Goal: Task Accomplishment & Management: Complete application form

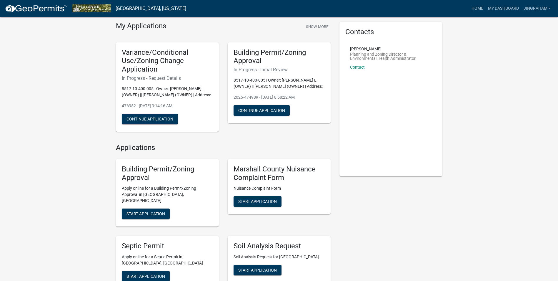
scroll to position [29, 0]
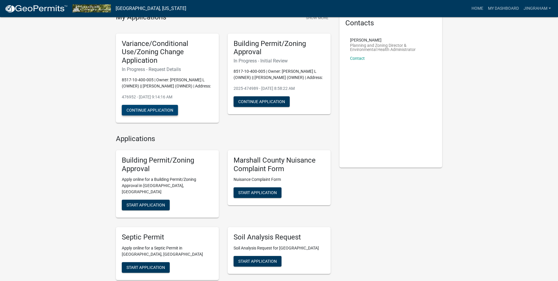
click at [158, 115] on button "Continue Application" at bounding box center [150, 110] width 56 height 11
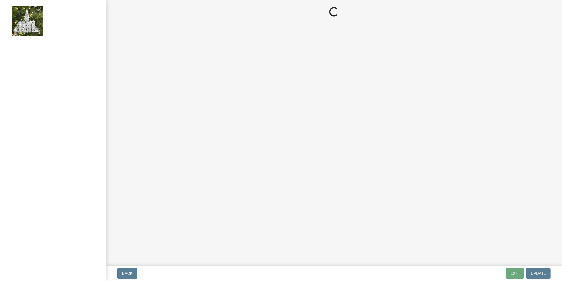
select select "44c25e4f-652e-4a88-b3ab-593eb9a35081"
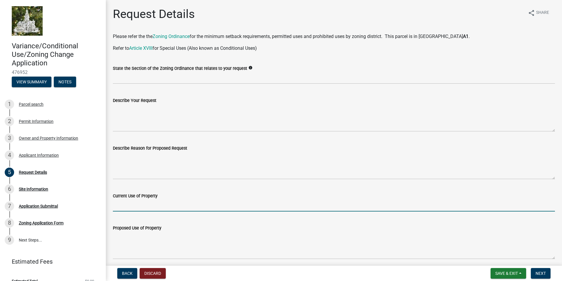
click at [144, 205] on input "Current Use of Property" at bounding box center [334, 205] width 442 height 12
type input "Agricultural"
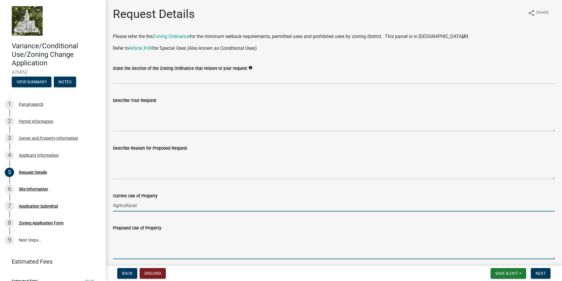
click at [146, 253] on textarea "Proposed Use of Property" at bounding box center [334, 245] width 442 height 28
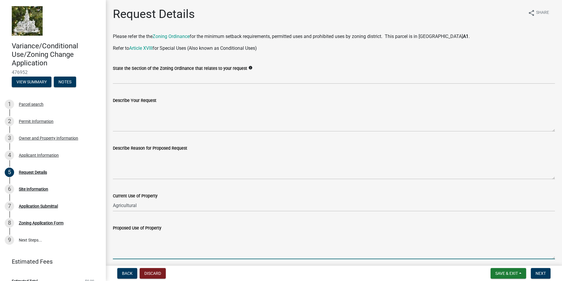
click at [138, 256] on textarea "Proposed Use of Property" at bounding box center [334, 245] width 442 height 28
drag, startPoint x: 135, startPoint y: 237, endPoint x: 114, endPoint y: 239, distance: 21.3
click at [114, 239] on textarea "ADLS" at bounding box center [334, 245] width 442 height 28
type textarea "Erect tower to operate all FAA lighting on wind turbines when aircraft is detec…"
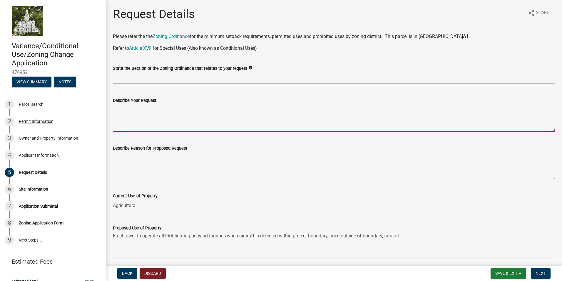
click at [131, 121] on textarea "Describe Your Request" at bounding box center [334, 118] width 442 height 28
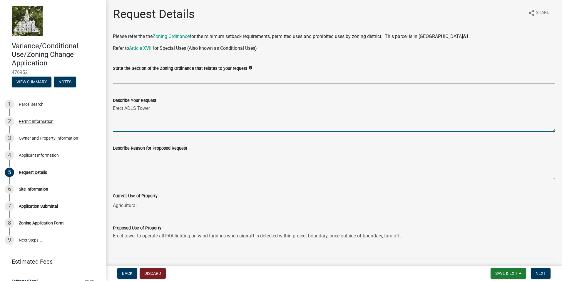
type textarea "Erect ADLS Tower"
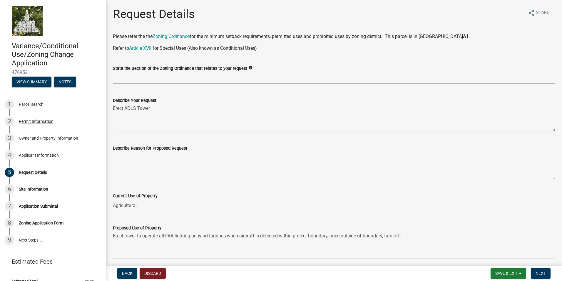
drag, startPoint x: 407, startPoint y: 236, endPoint x: 111, endPoint y: 236, distance: 296.2
click at [111, 236] on div "Proposed Use of Property Erect tower to operate all FAA lighting on wind turbin…" at bounding box center [334, 237] width 451 height 43
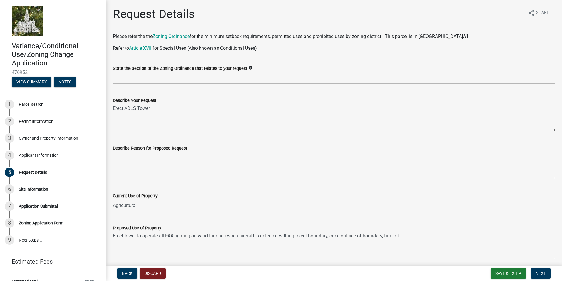
click at [126, 167] on textarea "Describe Reason for Proposed Request" at bounding box center [334, 165] width 442 height 28
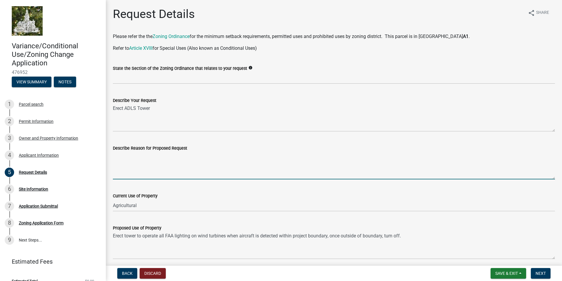
paste textarea "Erect tower to operate all FAA lighting on wind turbines when aircraft is detec…"
type textarea "Erect tower to operate all FAA lighting on wind turbines when aircraft is detec…"
click at [151, 49] on link "Article XVIII" at bounding box center [141, 48] width 24 height 6
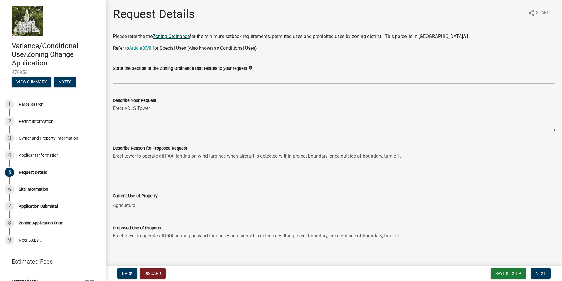
click at [167, 36] on link "Zoning Ordinance" at bounding box center [171, 37] width 37 height 6
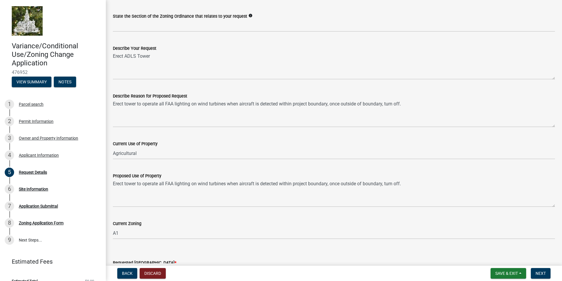
scroll to position [59, 0]
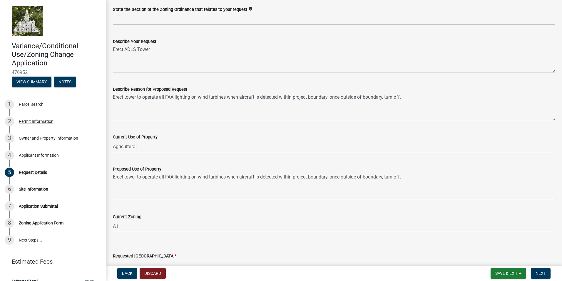
click at [249, 8] on icon "info" at bounding box center [251, 9] width 4 height 4
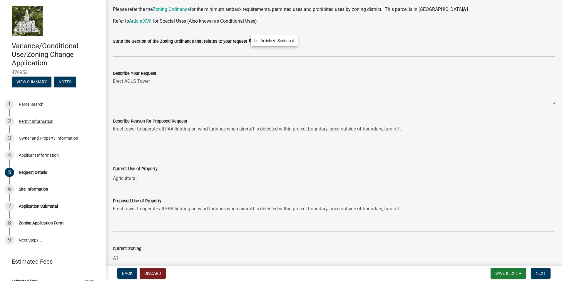
scroll to position [0, 0]
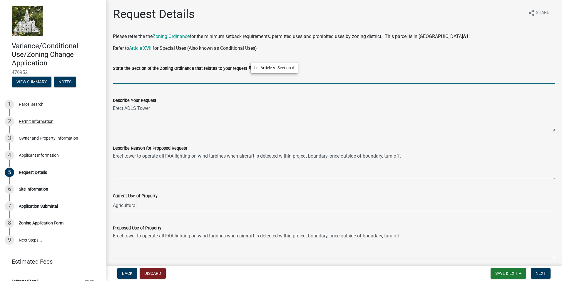
click at [127, 81] on input "State the Section of the Zoning Ordinance that relates to your request" at bounding box center [334, 78] width 442 height 12
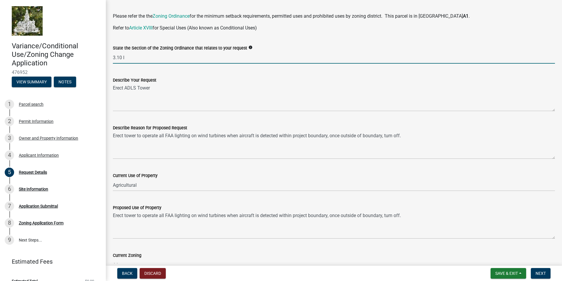
scroll to position [29, 0]
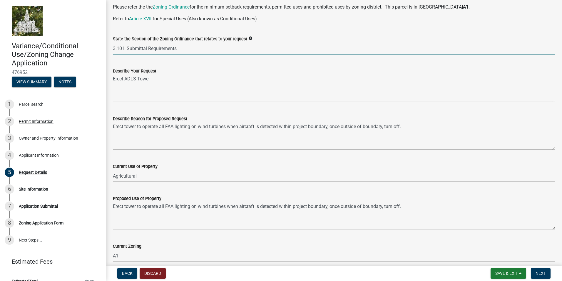
type input "3.10 I. Submittal Requirements"
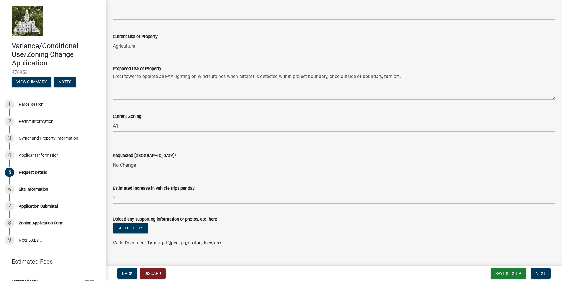
scroll to position [171, 0]
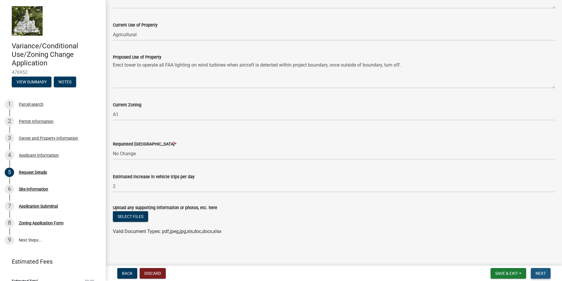
click at [538, 271] on span "Next" at bounding box center [541, 273] width 10 height 5
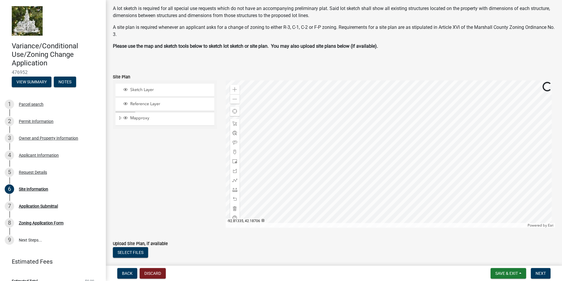
scroll to position [64, 0]
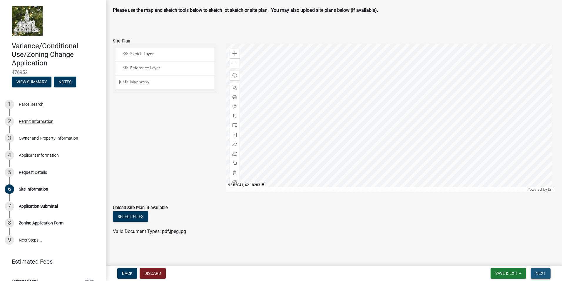
click at [540, 271] on span "Next" at bounding box center [541, 273] width 10 height 5
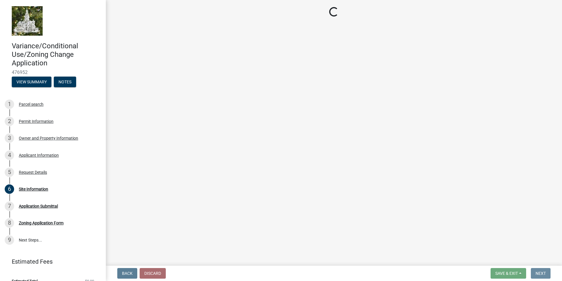
scroll to position [0, 0]
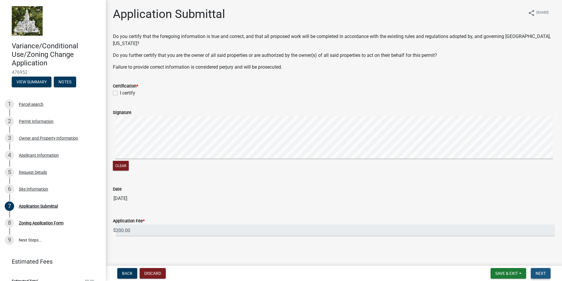
click at [541, 271] on span "Next" at bounding box center [541, 273] width 10 height 5
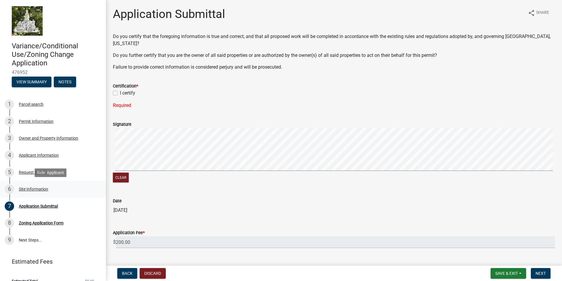
click at [36, 188] on div "Site Information" at bounding box center [33, 189] width 29 height 4
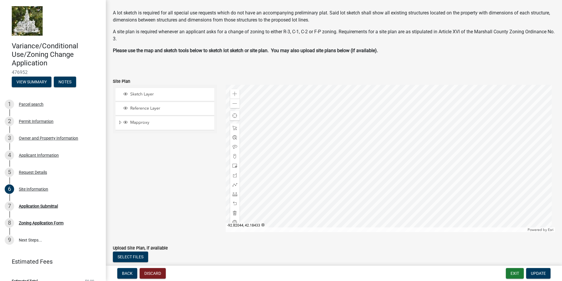
scroll to position [64, 0]
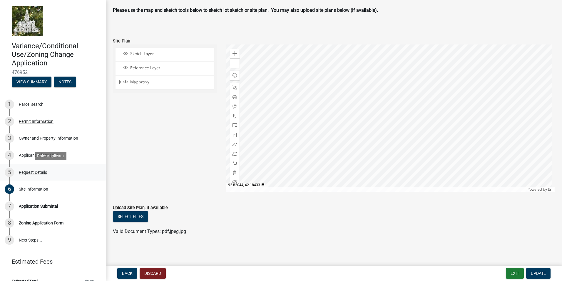
click at [33, 172] on div "Request Details" at bounding box center [33, 172] width 28 height 4
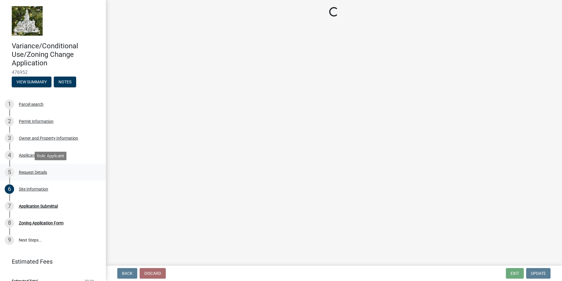
scroll to position [0, 0]
select select "44c25e4f-652e-4a88-b3ab-593eb9a35081"
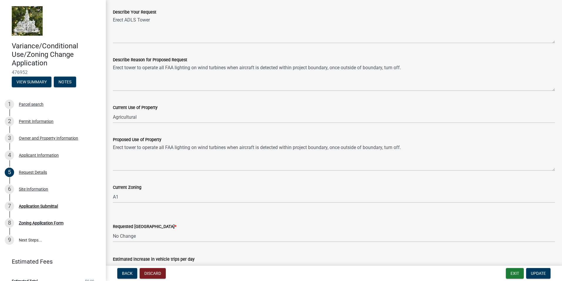
scroll to position [171, 0]
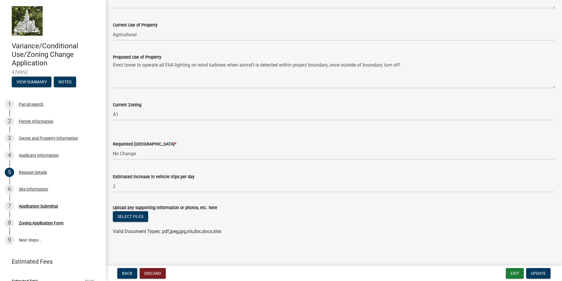
click at [190, 271] on div "Back Discard Exit Update" at bounding box center [334, 273] width 447 height 11
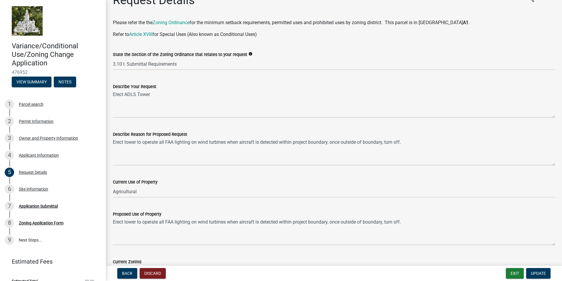
scroll to position [0, 0]
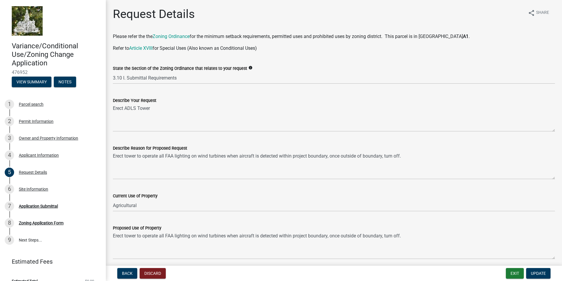
click at [315, 13] on div "Request Details share Share" at bounding box center [334, 16] width 442 height 19
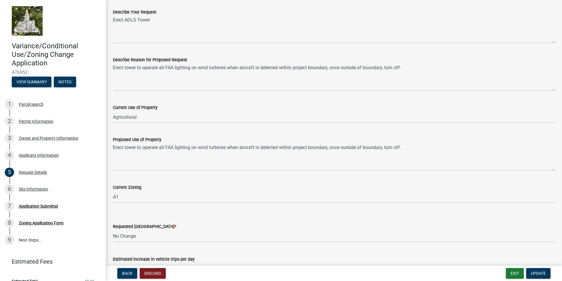
scroll to position [171, 0]
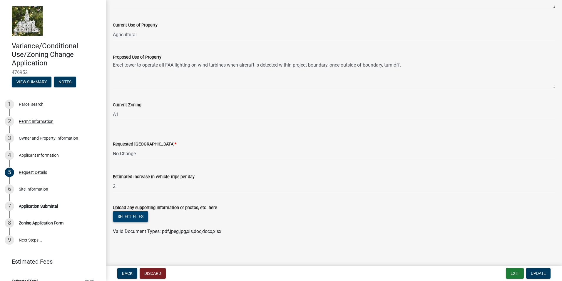
click at [120, 216] on button "Select files" at bounding box center [130, 216] width 35 height 11
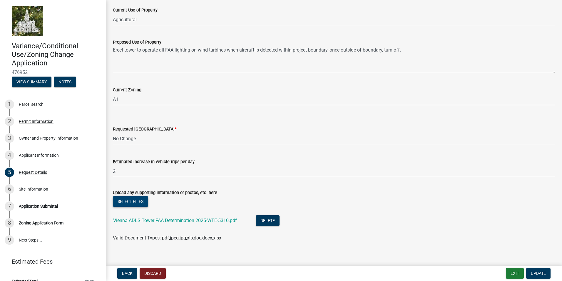
scroll to position [192, 0]
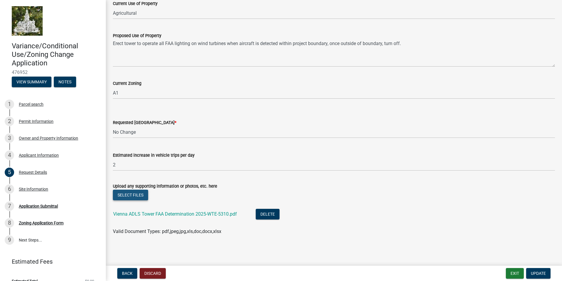
click at [129, 193] on button "Select files" at bounding box center [130, 194] width 35 height 11
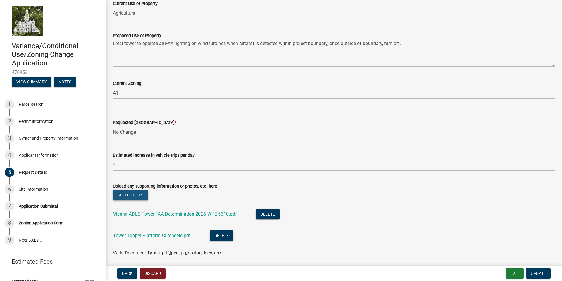
click at [126, 194] on button "Select files" at bounding box center [130, 194] width 35 height 11
click at [138, 197] on button "Select files" at bounding box center [130, 194] width 35 height 11
click at [125, 195] on button "Select files" at bounding box center [130, 194] width 35 height 11
click at [135, 196] on button "Select files" at bounding box center [130, 194] width 35 height 11
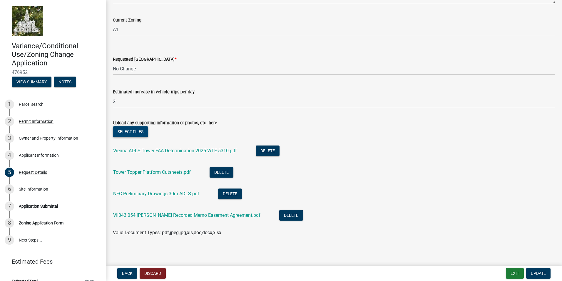
scroll to position [257, 0]
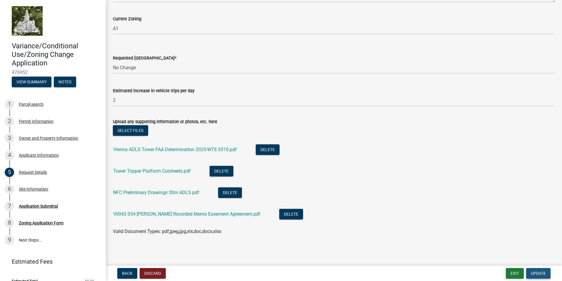
click at [538, 272] on span "Update" at bounding box center [538, 273] width 15 height 5
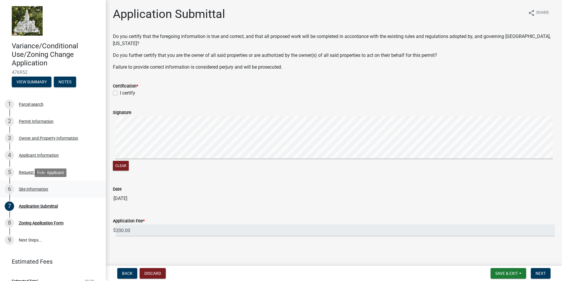
click at [33, 187] on div "Site Information" at bounding box center [33, 189] width 29 height 4
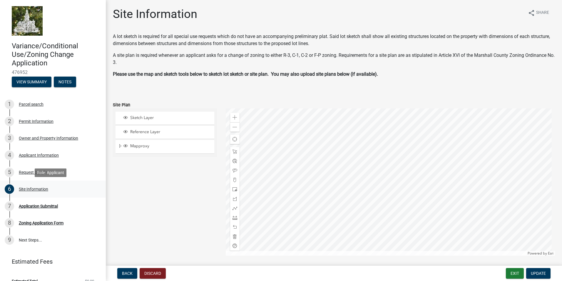
click at [26, 188] on div "Site Information" at bounding box center [33, 189] width 29 height 4
click at [30, 206] on div "Application Submittal" at bounding box center [38, 206] width 39 height 4
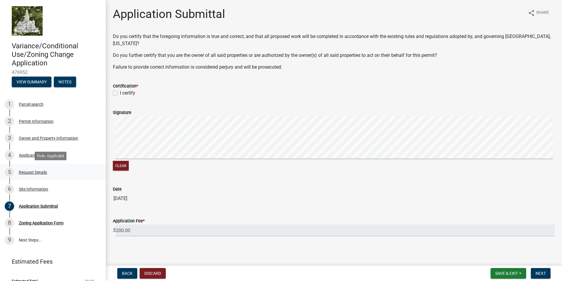
click at [36, 171] on div "Request Details" at bounding box center [33, 172] width 28 height 4
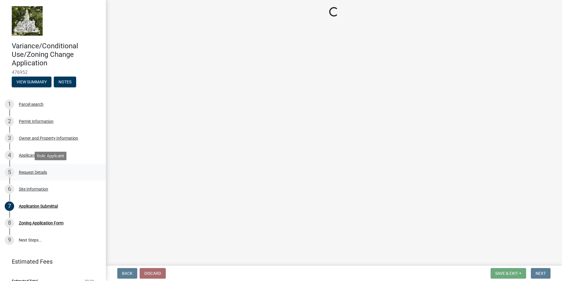
select select "44c25e4f-652e-4a88-b3ab-593eb9a35081"
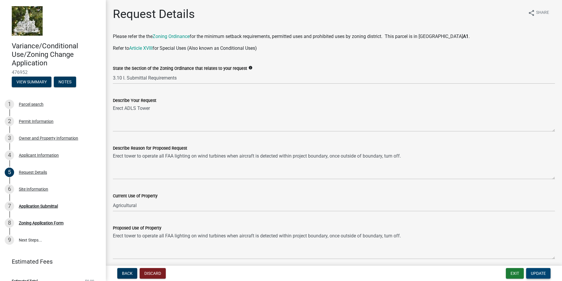
click at [539, 274] on span "Update" at bounding box center [538, 273] width 15 height 5
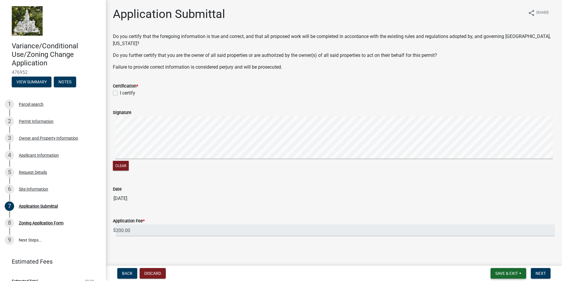
click at [514, 274] on span "Save & Exit" at bounding box center [507, 273] width 23 height 5
click at [507, 257] on button "Save & Exit" at bounding box center [502, 258] width 47 height 14
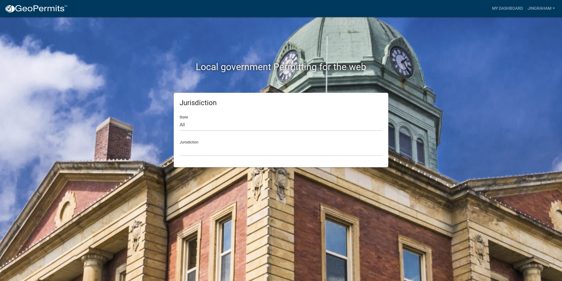
click at [132, 90] on div "Local government Permitting for the web" at bounding box center [281, 54] width 335 height 75
click at [532, 7] on link "jingraham" at bounding box center [542, 8] width 32 height 11
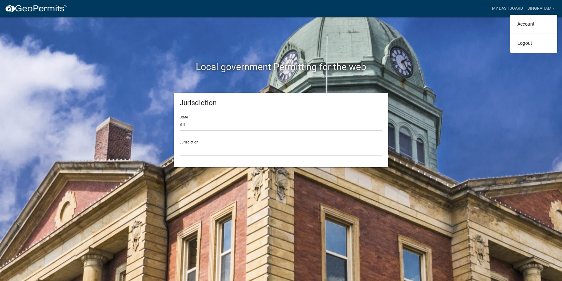
drag, startPoint x: 333, startPoint y: 64, endPoint x: 298, endPoint y: 92, distance: 44.3
click at [333, 65] on h2 "Local government Permitting for the web" at bounding box center [281, 66] width 327 height 11
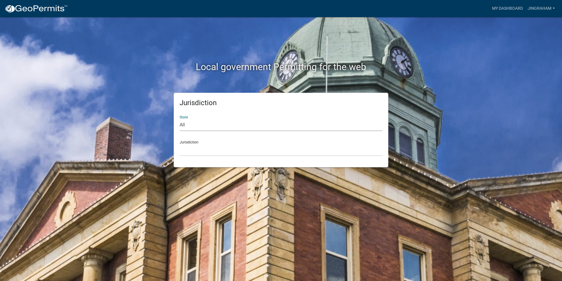
click at [185, 123] on select "All [US_STATE] [US_STATE] [US_STATE] [US_STATE] [US_STATE] [US_STATE] [US_STATE…" at bounding box center [281, 125] width 203 height 12
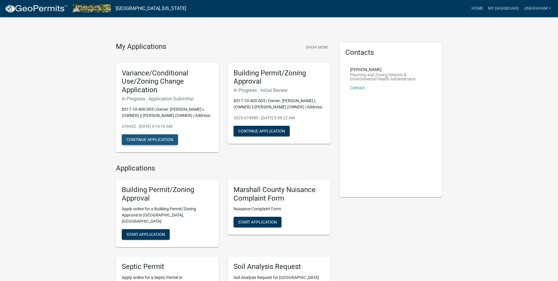
click at [168, 145] on button "Continue Application" at bounding box center [150, 139] width 56 height 11
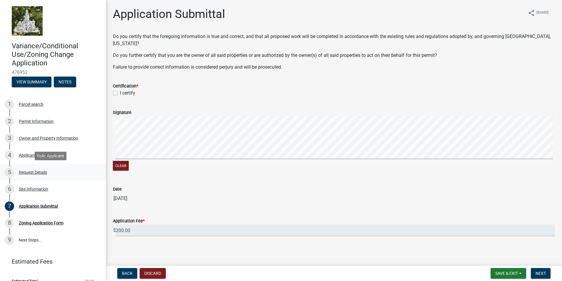
click at [39, 171] on div "Request Details" at bounding box center [33, 172] width 28 height 4
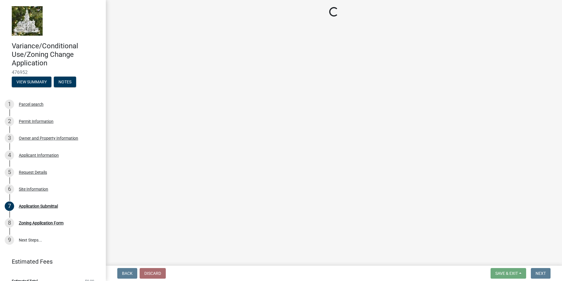
select select "44c25e4f-652e-4a88-b3ab-593eb9a35081"
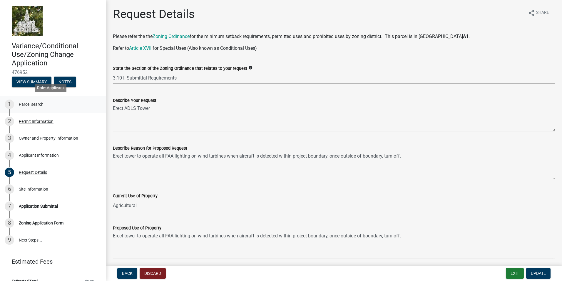
click at [29, 103] on div "Parcel search" at bounding box center [31, 104] width 25 height 4
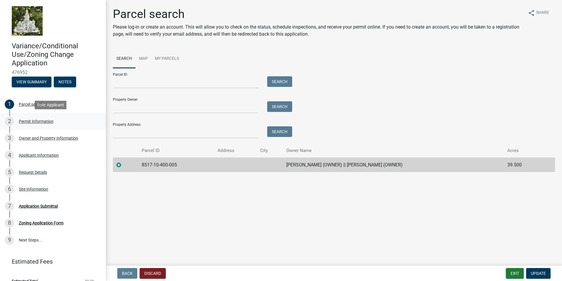
click at [40, 121] on div "Permit Information" at bounding box center [36, 121] width 35 height 4
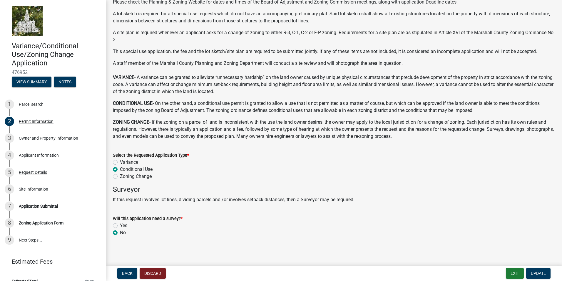
scroll to position [36, 0]
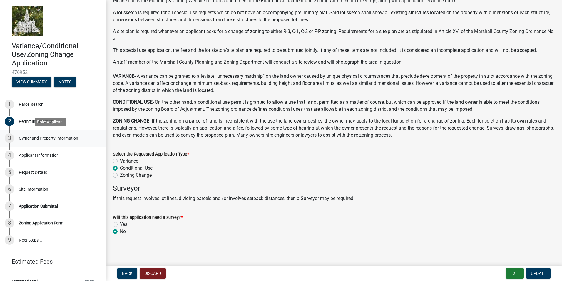
click at [46, 138] on div "Owner and Property Information" at bounding box center [48, 138] width 59 height 4
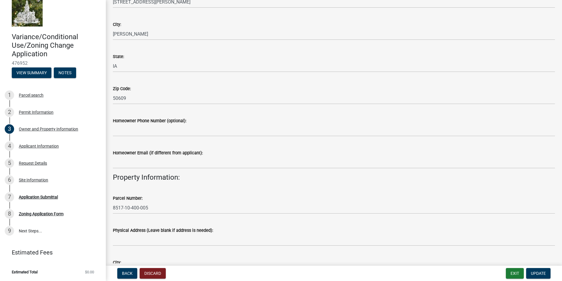
scroll to position [147, 0]
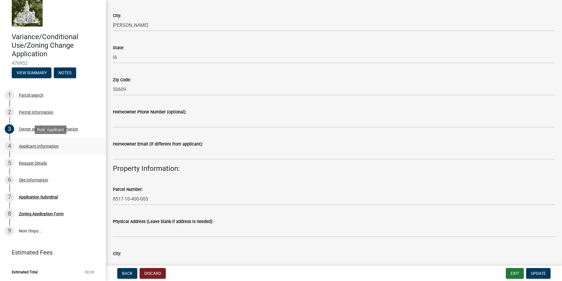
click at [35, 144] on div "Applicant Information" at bounding box center [39, 146] width 40 height 4
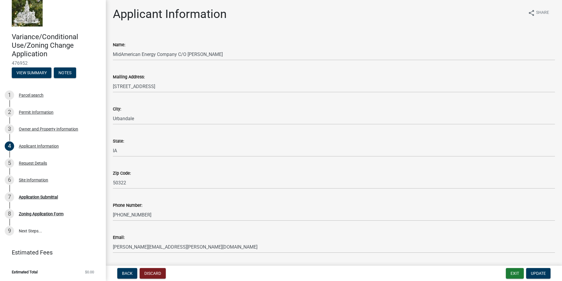
scroll to position [17, 0]
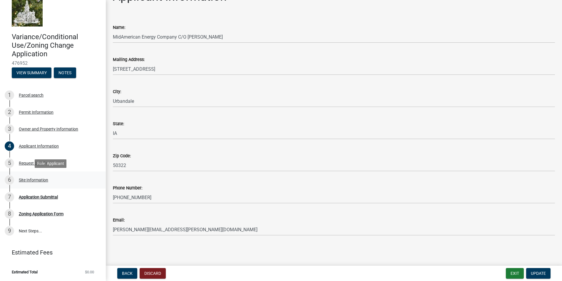
click at [30, 178] on div "Site Information" at bounding box center [33, 180] width 29 height 4
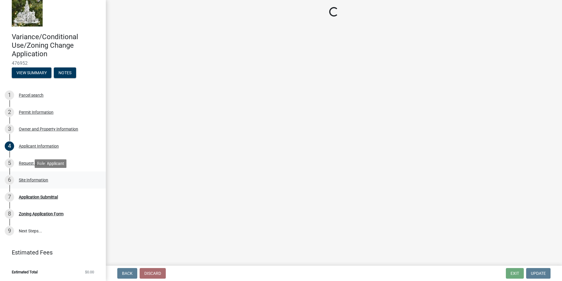
scroll to position [0, 0]
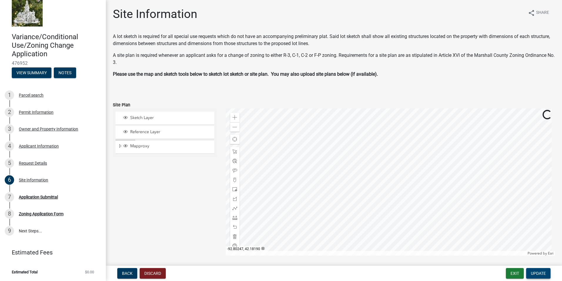
click at [535, 273] on span "Update" at bounding box center [538, 273] width 15 height 5
click at [515, 273] on button "Exit" at bounding box center [515, 273] width 18 height 11
